Goal: Task Accomplishment & Management: Use online tool/utility

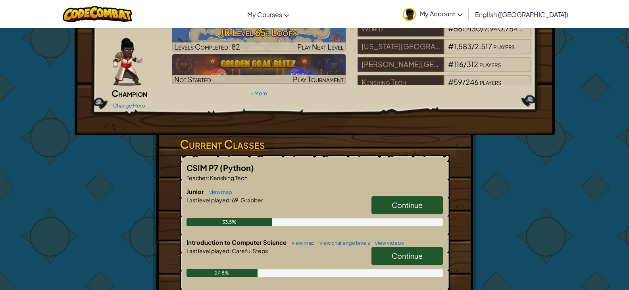
scroll to position [119, 0]
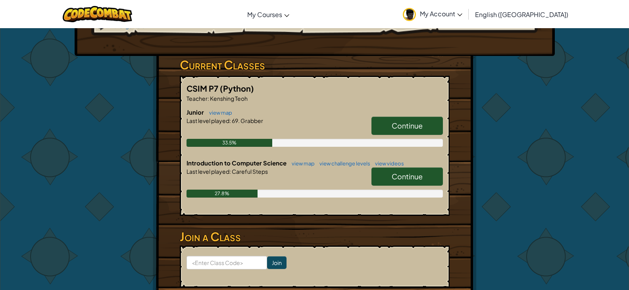
click at [405, 172] on span "Continue" at bounding box center [407, 176] width 31 height 9
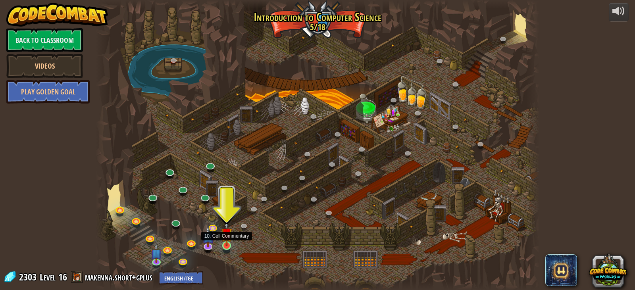
click at [226, 243] on img at bounding box center [226, 233] width 11 height 25
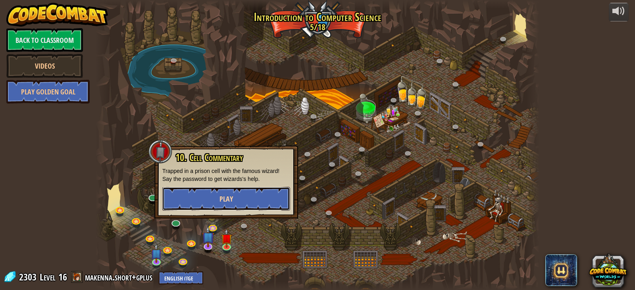
click at [245, 191] on button "Play" at bounding box center [226, 199] width 128 height 24
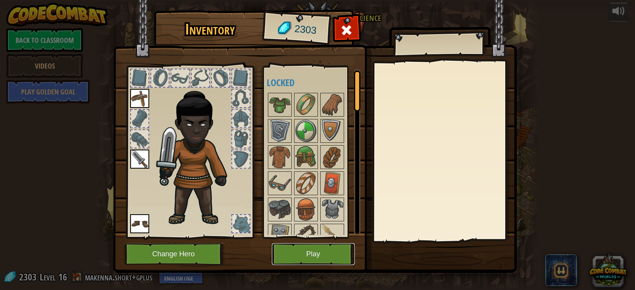
click at [290, 251] on button "Play" at bounding box center [313, 254] width 83 height 22
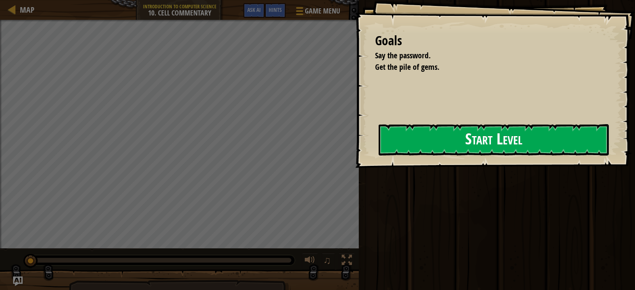
click at [454, 141] on button "Start Level" at bounding box center [494, 139] width 230 height 31
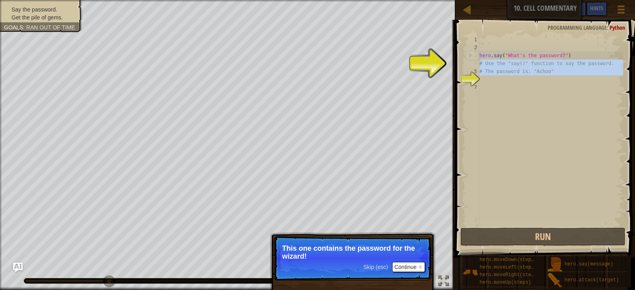
drag, startPoint x: 561, startPoint y: 76, endPoint x: 480, endPoint y: 64, distance: 81.8
click at [480, 64] on div "hero . say ( "What's the password?" ) # Use the "say()" function to say the pas…" at bounding box center [550, 139] width 145 height 206
type textarea "# Use the "say()" function to say the password. # The password is: "Achoo""
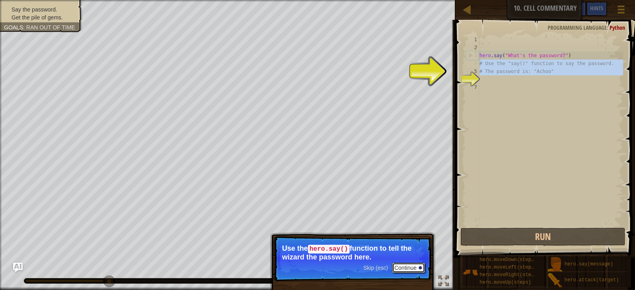
click at [407, 266] on button "Continue" at bounding box center [408, 268] width 33 height 10
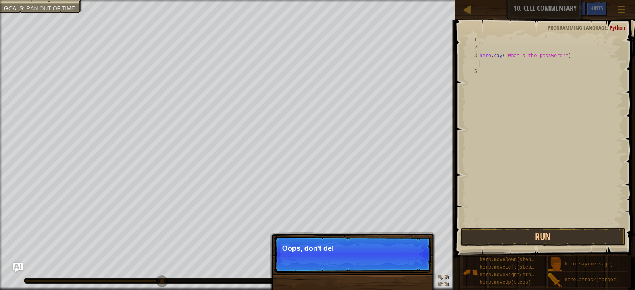
click at [556, 57] on div "hero . say ( "What's the password?" )" at bounding box center [550, 139] width 145 height 206
type textarea "hero.say("What's the password?")"
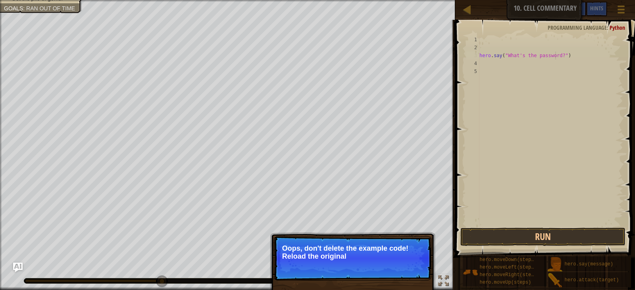
click at [405, 261] on p "↻ Reload Oops, don't delete the example code! Reload the original" at bounding box center [353, 258] width 158 height 44
click at [556, 55] on div "hero . say ( "What's the password?" )" at bounding box center [550, 139] width 145 height 206
click at [395, 265] on button "↻ Reload" at bounding box center [407, 266] width 35 height 12
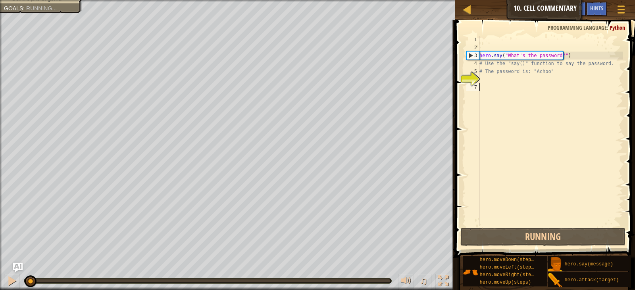
scroll to position [4, 0]
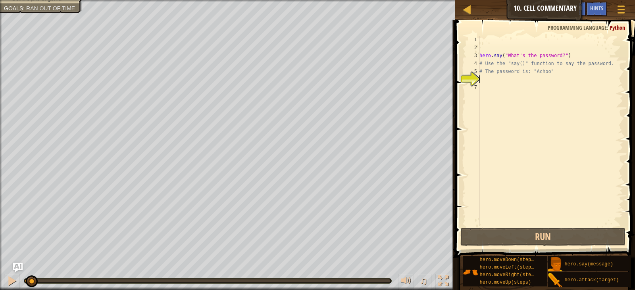
click at [558, 56] on div "hero . say ( "What's the password?" ) # Use the "say()" function to say the pas…" at bounding box center [550, 139] width 145 height 206
type textarea "hero.say("What's the password?")"
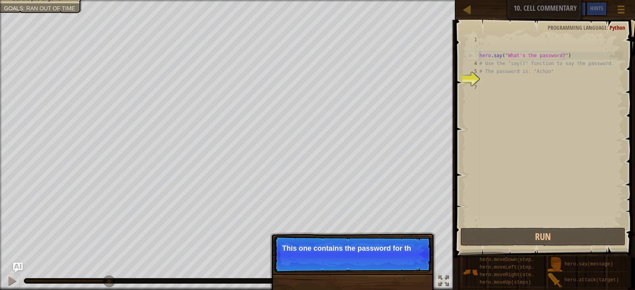
click at [582, 47] on div "hero . say ( "What's the password?" ) # Use the "say()" function to say the pas…" at bounding box center [550, 139] width 145 height 206
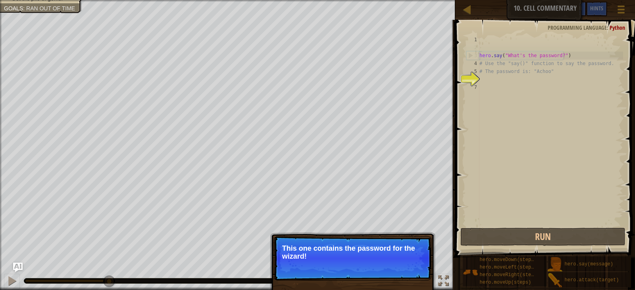
click at [575, 59] on div "hero . say ( "What's the password?" ) # Use the "say()" function to say the pas…" at bounding box center [550, 139] width 145 height 206
click at [572, 61] on div "hero . say ( "What's the password?" ) # Use the "say()" function to say the pas…" at bounding box center [550, 139] width 145 height 206
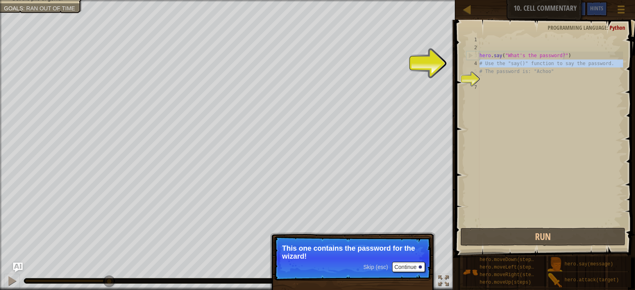
drag, startPoint x: 572, startPoint y: 61, endPoint x: 366, endPoint y: 260, distance: 285.8
click at [571, 61] on div "hero . say ( "What's the password?" ) # Use the "say()" function to say the pas…" at bounding box center [550, 139] width 145 height 206
click at [372, 266] on span "Skip (esc)" at bounding box center [375, 267] width 25 height 6
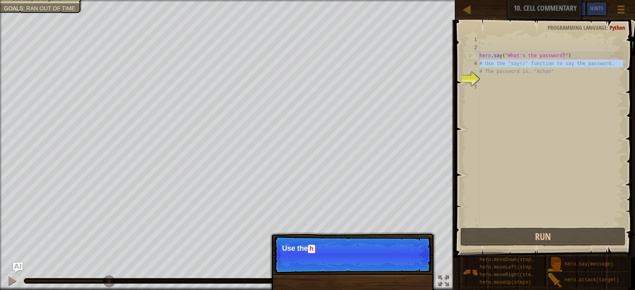
click at [372, 266] on p "Skip (esc) Continue Use the h" at bounding box center [353, 254] width 158 height 37
click at [372, 266] on p "Skip (esc) Continue Use the hero.say" at bounding box center [353, 254] width 158 height 37
click at [372, 266] on p "Skip (esc) Continue Use the hero.say() function to tel" at bounding box center [353, 254] width 158 height 37
click at [372, 266] on p "Skip (esc) Continue Use the hero.say() function to tell the" at bounding box center [353, 254] width 158 height 37
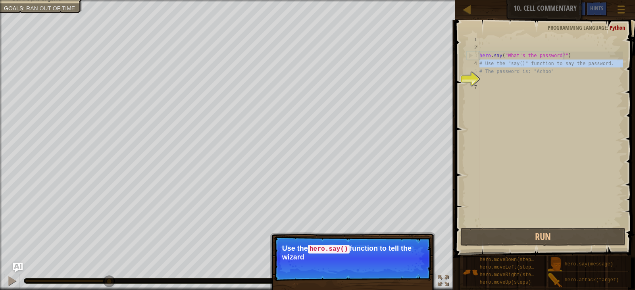
click at [372, 266] on p "Skip (esc) Continue Use the hero.say() function to tell the wizard" at bounding box center [353, 258] width 158 height 45
click at [372, 266] on p "Skip (esc) Continue Use the hero.say() function to tell the wizard the pas" at bounding box center [353, 258] width 158 height 45
click at [372, 266] on p "Skip (esc) Continue Use the hero.say() function to tell the wizard the password…" at bounding box center [353, 258] width 158 height 45
click at [372, 266] on span "Skip (esc)" at bounding box center [375, 268] width 25 height 6
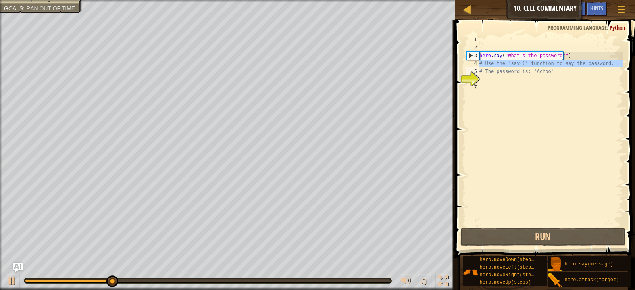
click at [372, 266] on div "Say the password. Get the pile of gems. Goals : Ran out of time ♫ [PERSON_NAME]…" at bounding box center [317, 145] width 635 height 290
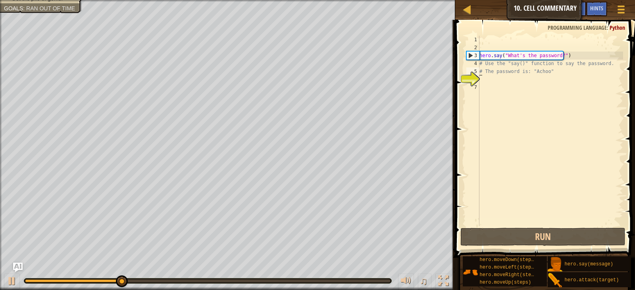
type textarea "# The password is: "Achoo""
click at [527, 81] on div "hero . say ( "What's the password?" ) # Use the "say()" function to say the pas…" at bounding box center [550, 139] width 145 height 206
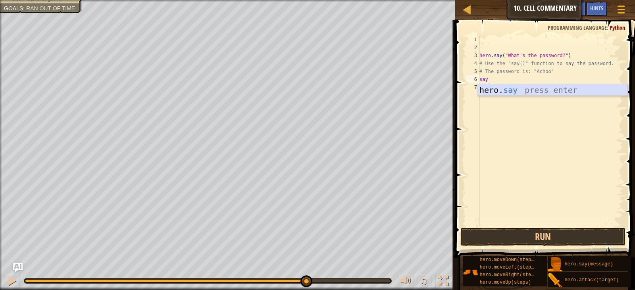
click at [518, 90] on div "hero. say press enter" at bounding box center [553, 102] width 150 height 36
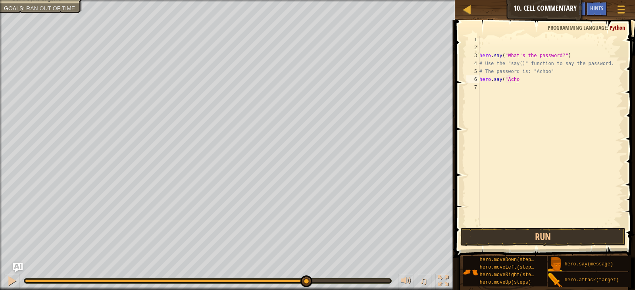
scroll to position [4, 3]
type textarea "hero.say("Achoo")")"
click at [555, 89] on div "hero . say ( "What's the password?" ) # Use the "say()" function to say the pas…" at bounding box center [550, 139] width 145 height 206
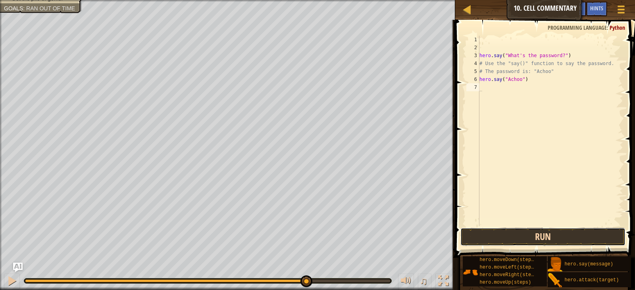
click at [516, 234] on button "Run" at bounding box center [543, 237] width 165 height 18
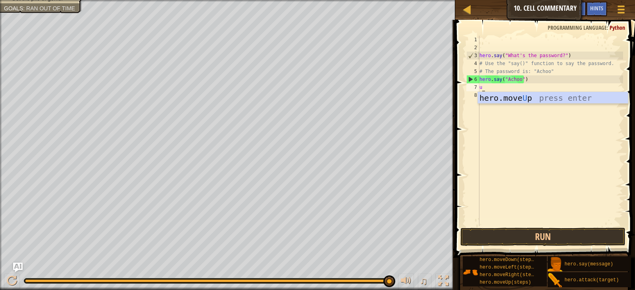
type textarea "up"
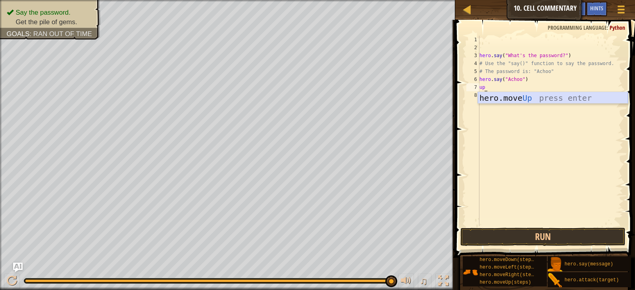
click at [521, 102] on div "hero.move Up press enter" at bounding box center [553, 110] width 150 height 36
type textarea "up"
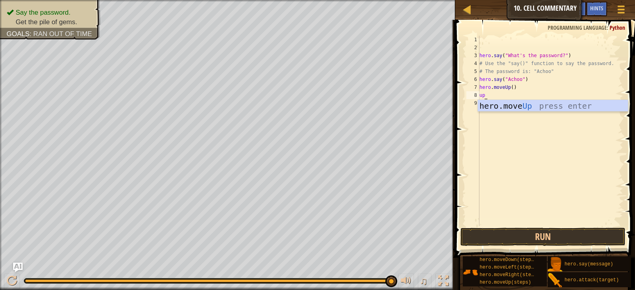
click at [513, 105] on div "hero.move Up press enter" at bounding box center [553, 118] width 150 height 36
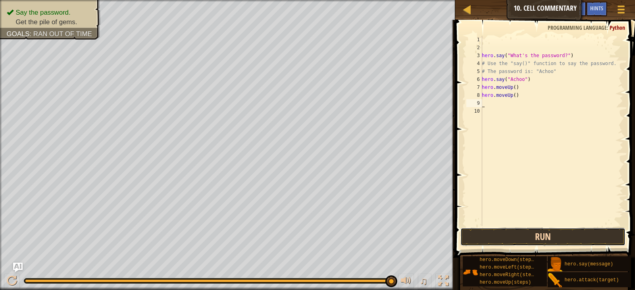
click at [511, 237] on button "Run" at bounding box center [543, 237] width 165 height 18
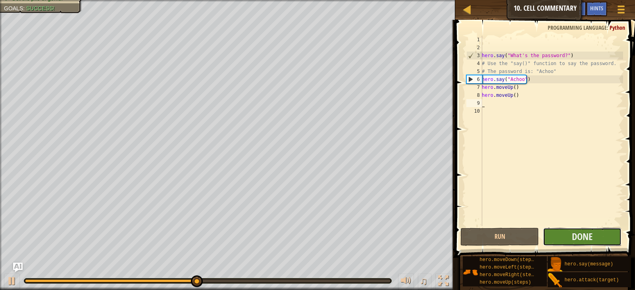
click at [559, 233] on button "Done" at bounding box center [582, 237] width 79 height 18
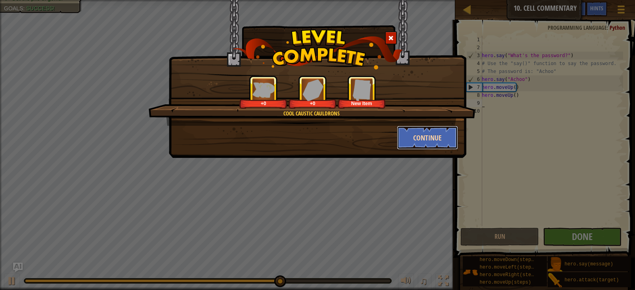
click at [417, 133] on button "Continue" at bounding box center [428, 138] width 62 height 24
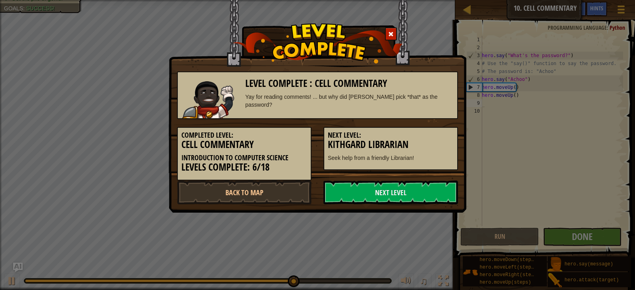
click at [417, 135] on h5 "Next Level:" at bounding box center [391, 135] width 126 height 8
click at [404, 193] on link "Next Level" at bounding box center [391, 193] width 135 height 24
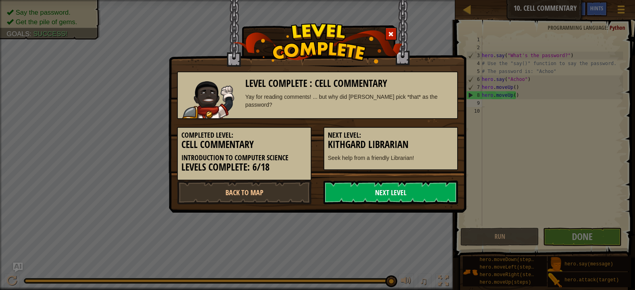
click at [380, 185] on link "Next Level" at bounding box center [391, 193] width 135 height 24
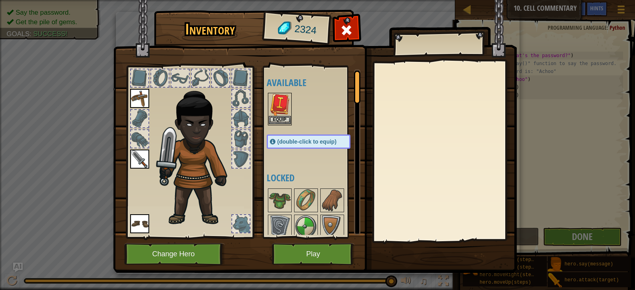
click at [275, 102] on img at bounding box center [280, 105] width 22 height 22
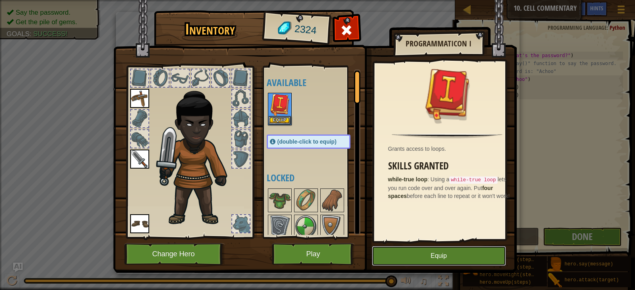
click at [416, 258] on button "Equip" at bounding box center [439, 256] width 134 height 20
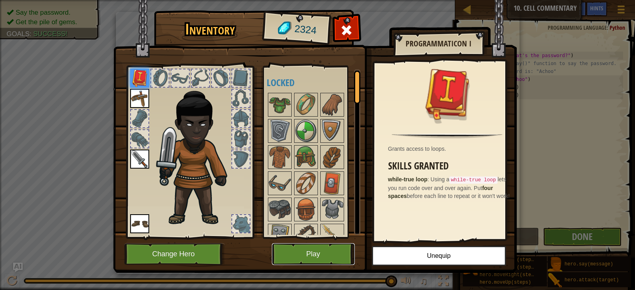
click at [335, 247] on button "Play" at bounding box center [313, 254] width 83 height 22
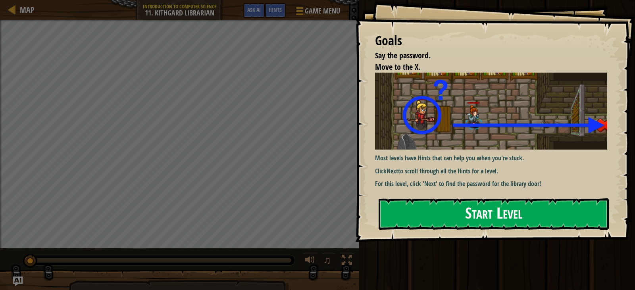
click at [438, 199] on button "Start Level" at bounding box center [494, 214] width 230 height 31
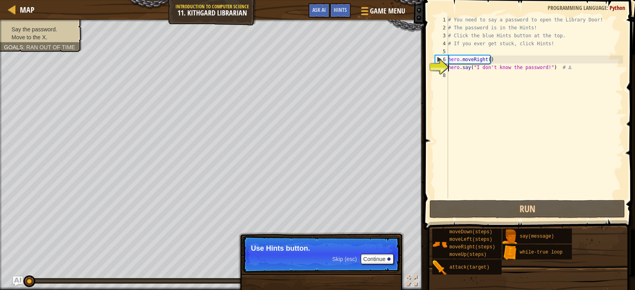
click at [347, 258] on span "Skip (esc)" at bounding box center [344, 259] width 25 height 6
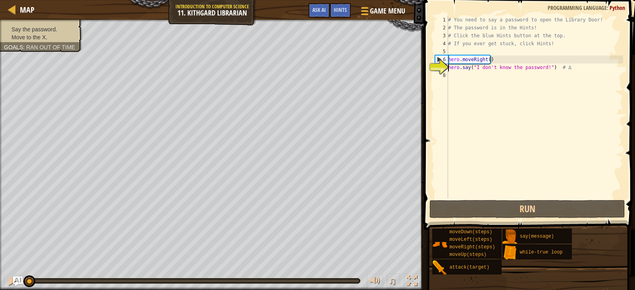
click at [471, 81] on div "# You need to say a password to open the Library Door! # The password is in the…" at bounding box center [535, 115] width 177 height 199
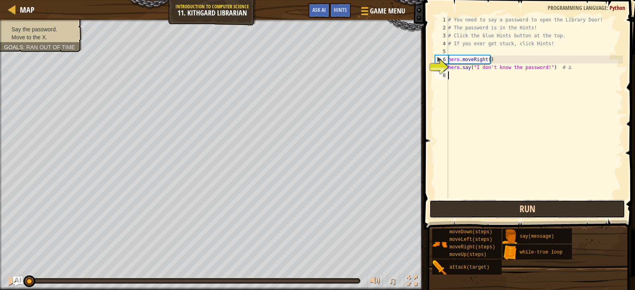
click at [486, 212] on button "Run" at bounding box center [527, 209] width 195 height 18
